Goal: Obtain resource: Obtain resource

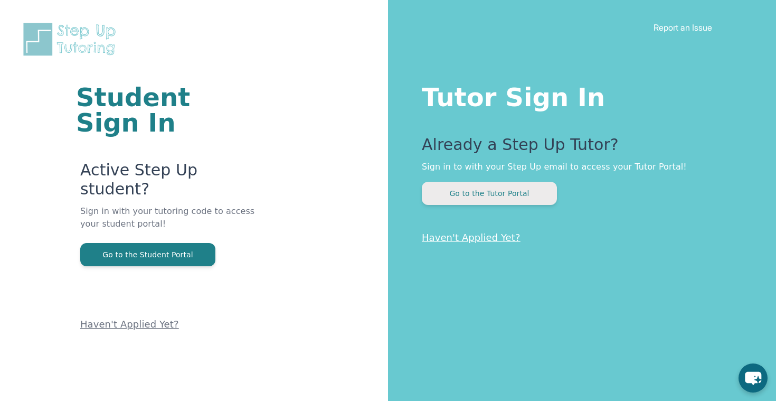
click at [471, 186] on button "Go to the Tutor Portal" at bounding box center [489, 193] width 135 height 23
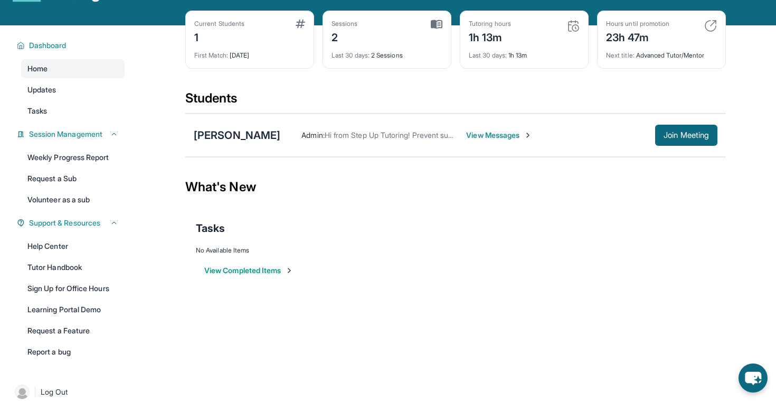
scroll to position [68, 0]
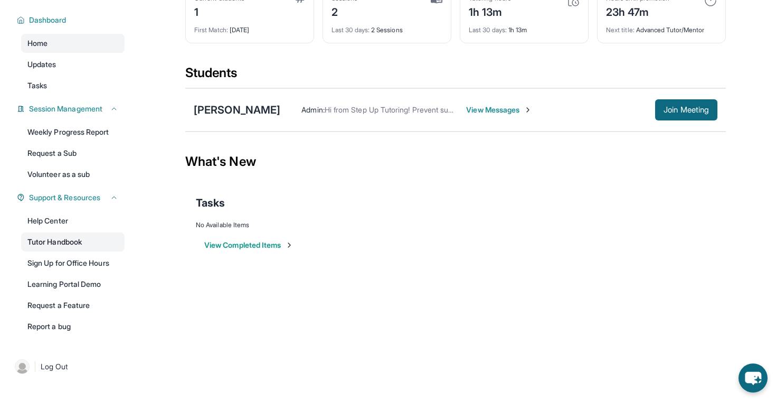
click at [55, 241] on link "Tutor Handbook" at bounding box center [72, 241] width 103 height 19
